Goal: Obtain resource: Download file/media

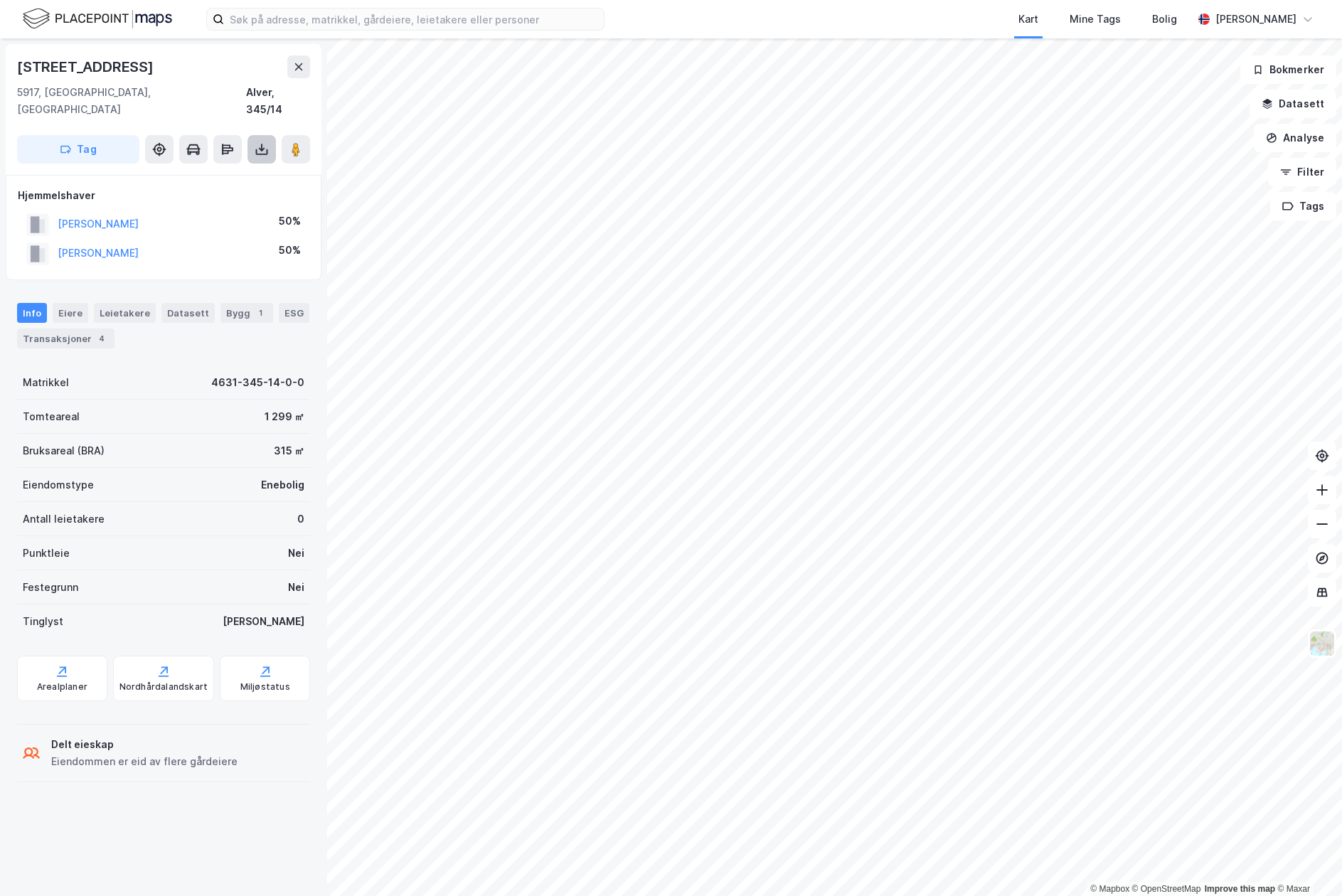
click at [258, 142] on icon at bounding box center [261, 149] width 15 height 15
click at [250, 166] on div "Last ned grunnbok" at bounding box center [200, 177] width 152 height 22
